Goal: Task Accomplishment & Management: Manage account settings

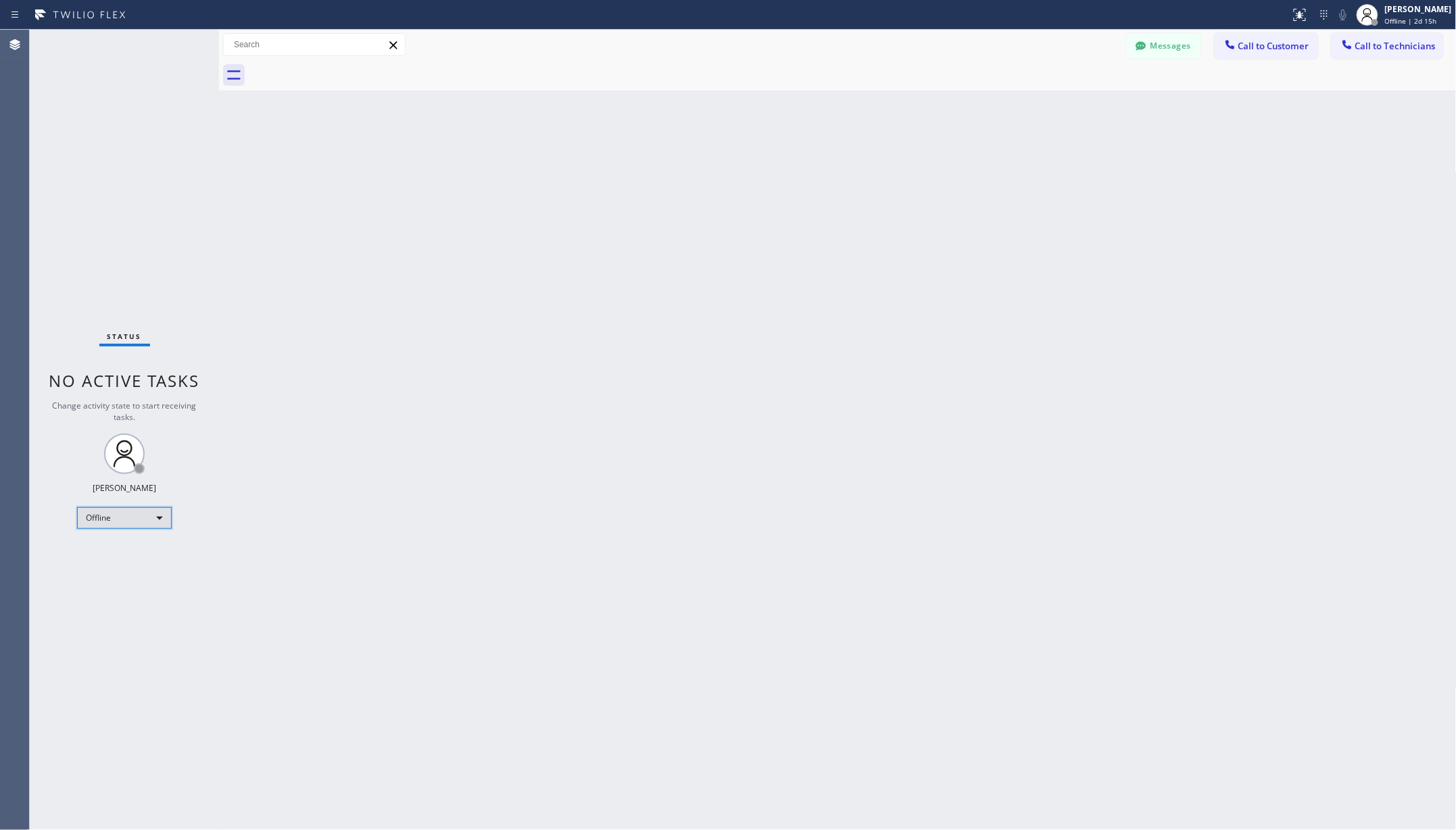
click at [149, 524] on div "Offline" at bounding box center [124, 518] width 95 height 22
click at [113, 576] on li "Unavailable" at bounding box center [123, 571] width 91 height 16
click at [568, 555] on div "Back to Dashboard Change Sender ID Customers Technicians AA Adam Arseneault 08/…" at bounding box center [838, 430] width 1237 height 801
click at [447, 571] on div "Back to Dashboard Change Sender ID Customers Technicians AA Adam Arseneault 08/…" at bounding box center [838, 430] width 1237 height 801
click at [276, 436] on div "Back to Dashboard Change Sender ID Customers Technicians AA Adam Arseneault 08/…" at bounding box center [838, 430] width 1237 height 801
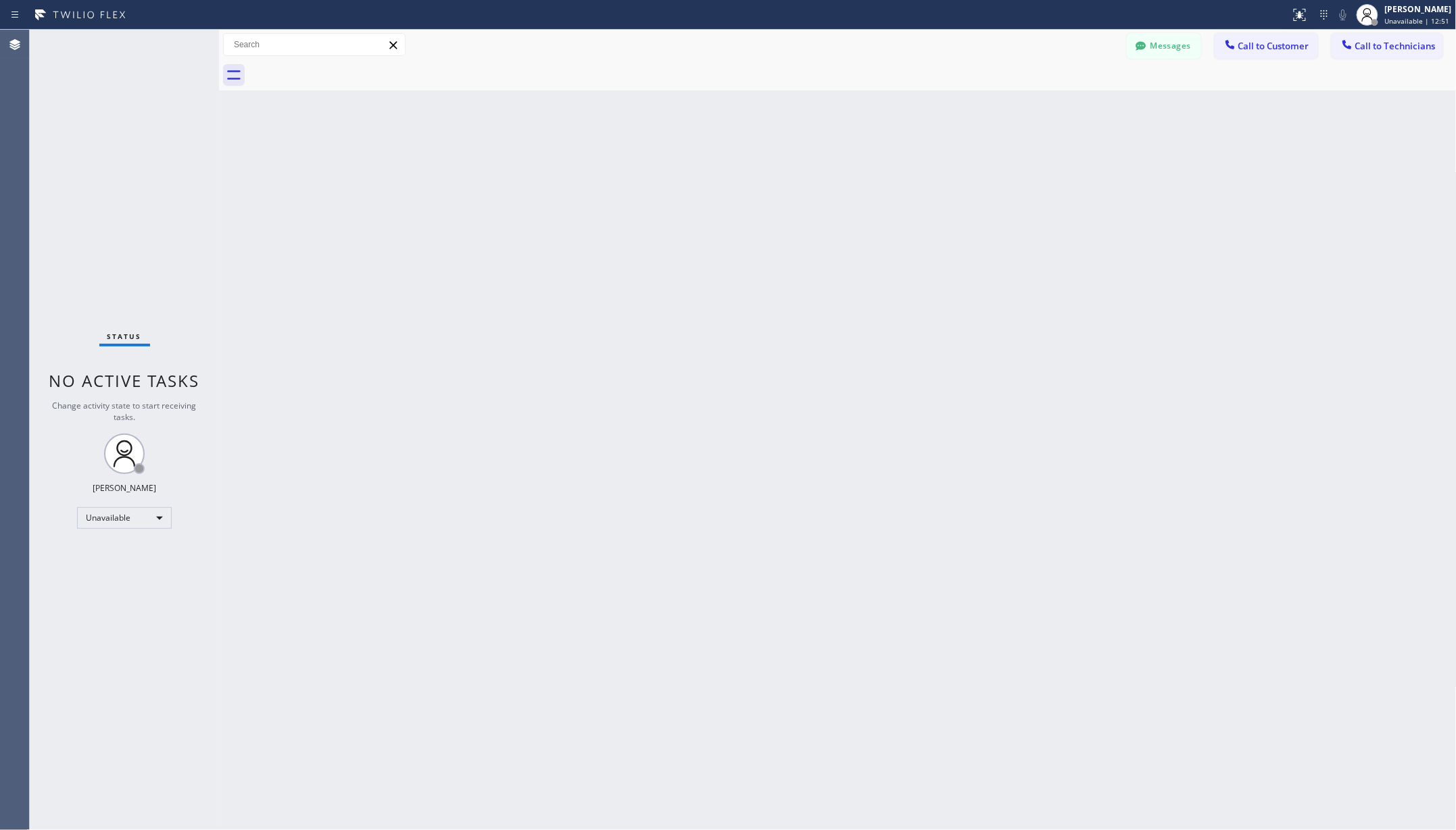
drag, startPoint x: 190, startPoint y: 182, endPoint x: 377, endPoint y: 250, distance: 199.0
click at [190, 182] on div "Status No active tasks Change activity state to start receiving tasks. Christy …" at bounding box center [125, 430] width 189 height 801
